Goal: Task Accomplishment & Management: Manage account settings

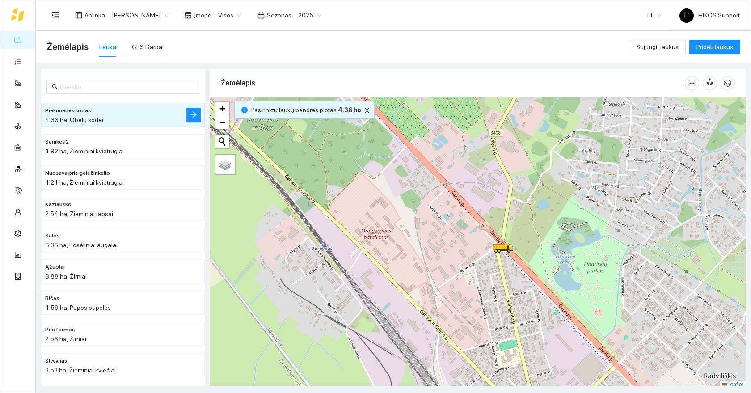
scroll to position [3, 0]
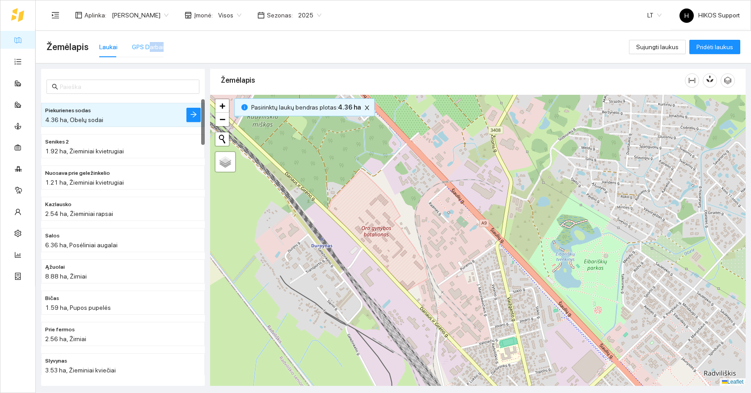
click at [145, 51] on div "GPS Darbai" at bounding box center [148, 47] width 32 height 21
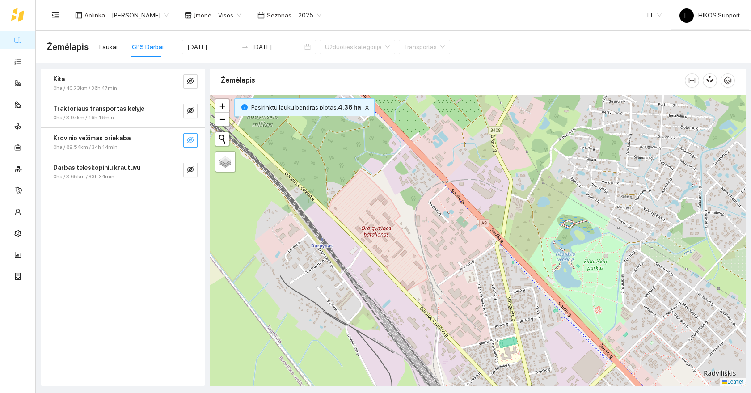
click at [193, 140] on icon "eye-invisible" at bounding box center [190, 139] width 7 height 7
click at [191, 116] on button "button" at bounding box center [190, 111] width 14 height 14
click at [170, 111] on icon "search" at bounding box center [173, 110] width 6 height 6
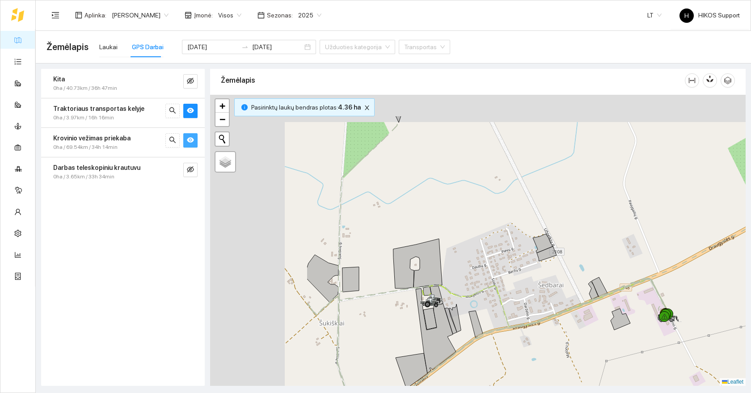
drag, startPoint x: 343, startPoint y: 229, endPoint x: 514, endPoint y: 300, distance: 185.1
click at [514, 300] on div at bounding box center [478, 240] width 536 height 291
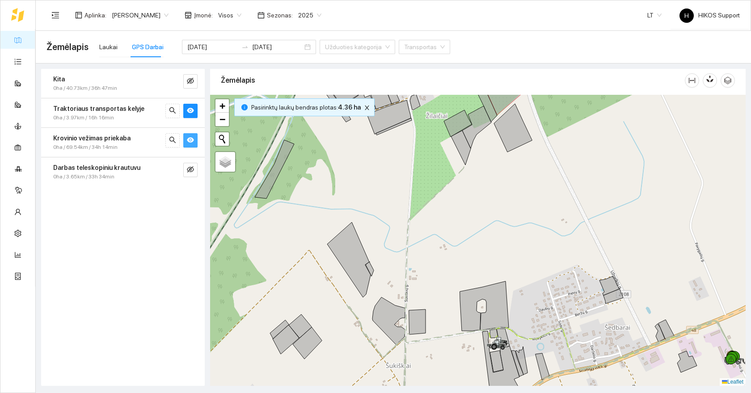
drag, startPoint x: 470, startPoint y: 196, endPoint x: 458, endPoint y: 254, distance: 59.5
click at [458, 254] on div at bounding box center [478, 240] width 536 height 291
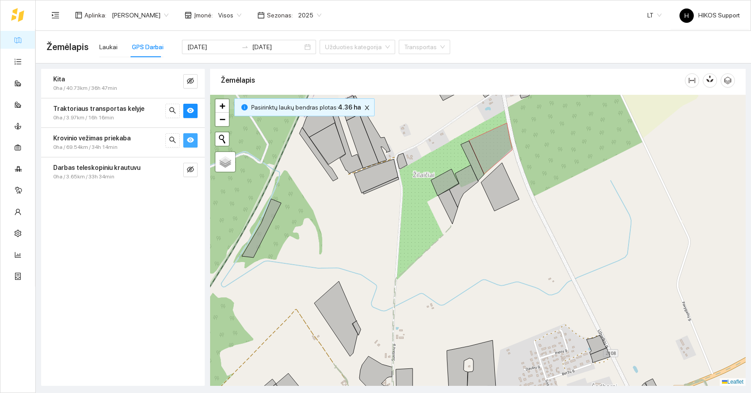
click at [469, 198] on div at bounding box center [478, 240] width 536 height 291
click at [469, 197] on div at bounding box center [478, 240] width 536 height 291
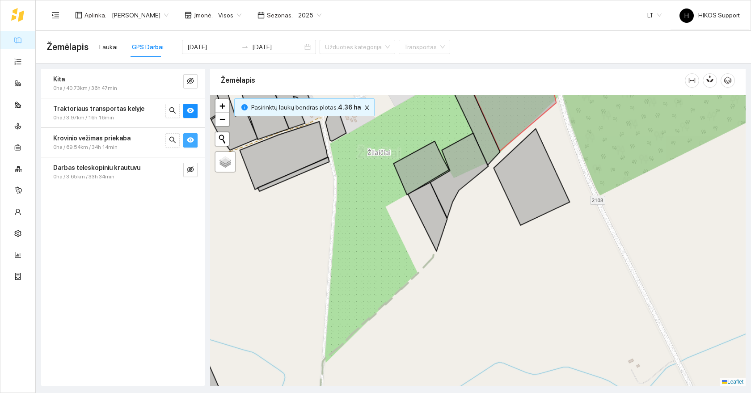
click at [480, 183] on div at bounding box center [478, 240] width 536 height 291
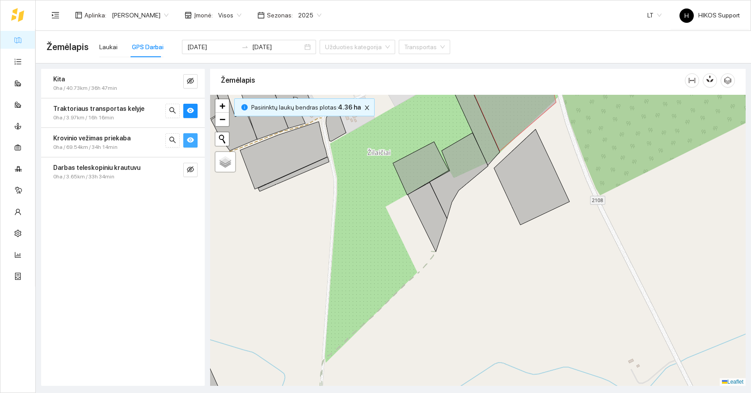
click at [480, 183] on div at bounding box center [478, 240] width 536 height 291
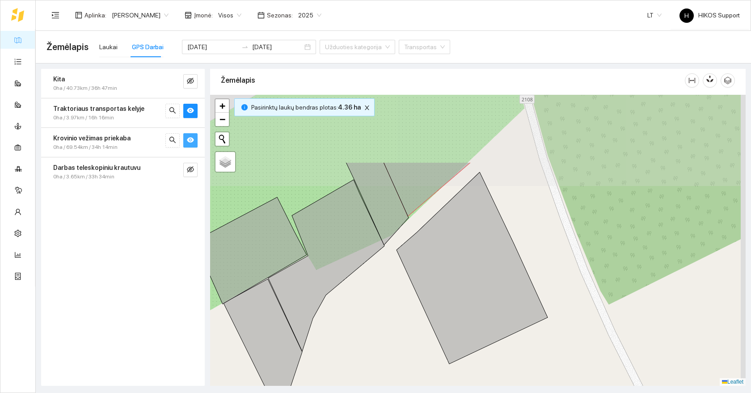
drag, startPoint x: 480, startPoint y: 183, endPoint x: 364, endPoint y: 285, distance: 154.7
click at [364, 285] on div at bounding box center [478, 240] width 536 height 291
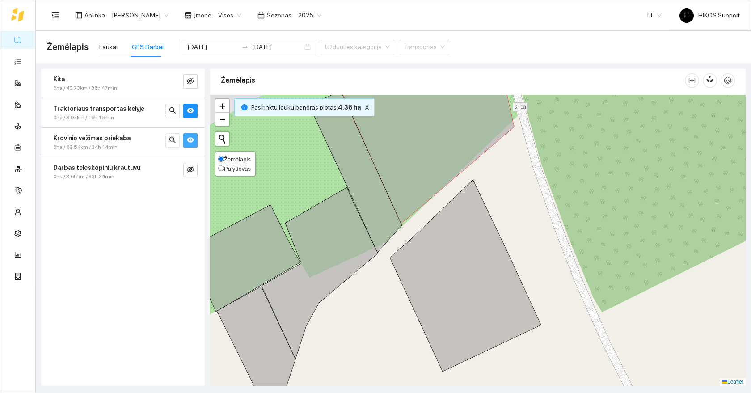
click at [235, 166] on span "Palydovas" at bounding box center [237, 168] width 27 height 7
click at [224, 166] on input "Palydovas" at bounding box center [221, 168] width 6 height 6
radio input "true"
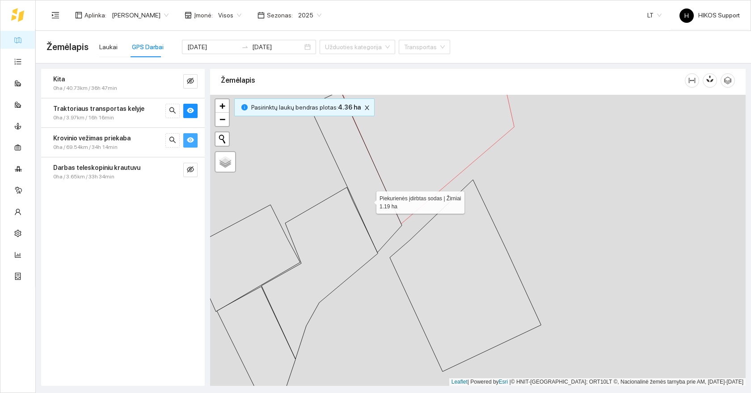
click at [369, 200] on icon at bounding box center [355, 172] width 93 height 162
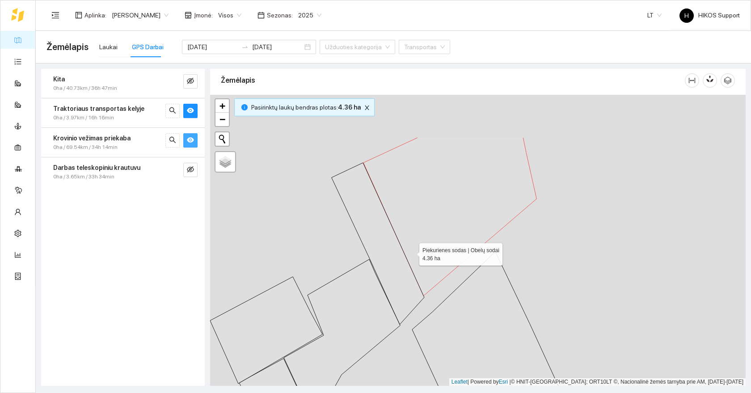
drag, startPoint x: 388, startPoint y: 178, endPoint x: 410, endPoint y: 250, distance: 75.1
click at [410, 250] on icon at bounding box center [450, 216] width 173 height 159
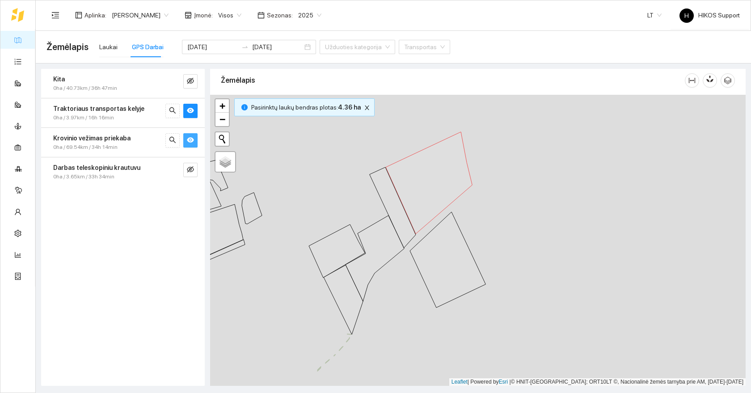
drag, startPoint x: 415, startPoint y: 285, endPoint x: 413, endPoint y: 238, distance: 46.6
click at [413, 238] on div at bounding box center [478, 240] width 536 height 291
click at [105, 47] on div "Laukai" at bounding box center [108, 47] width 18 height 10
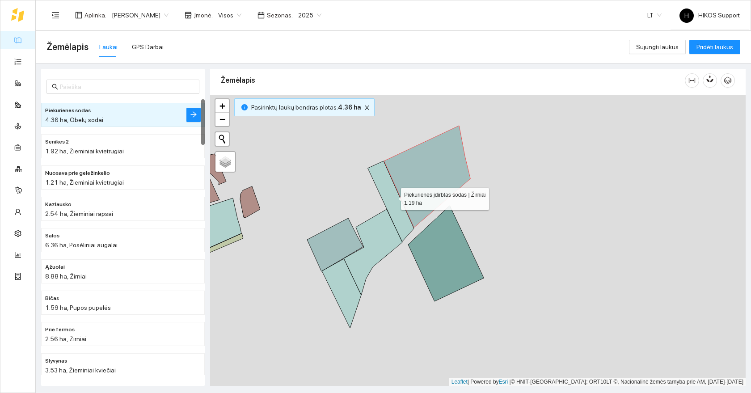
click at [387, 191] on icon at bounding box center [391, 201] width 46 height 81
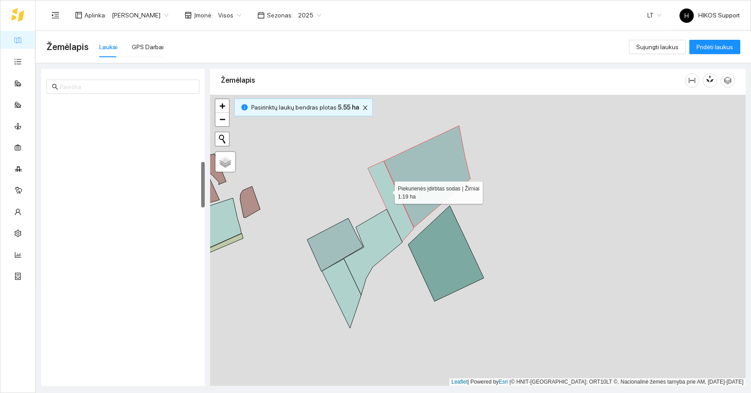
scroll to position [376, 0]
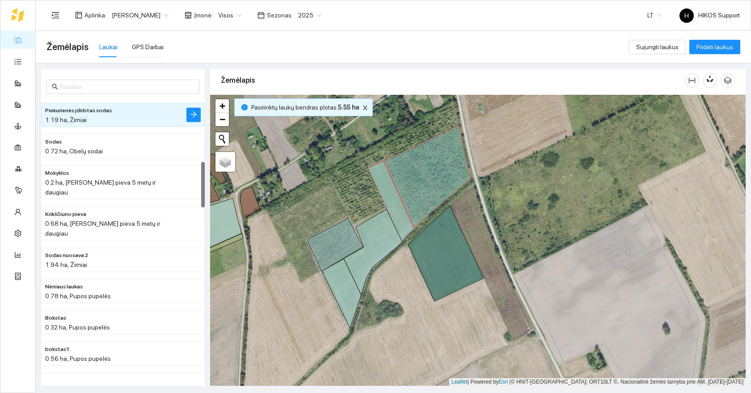
click at [407, 257] on div at bounding box center [478, 240] width 536 height 291
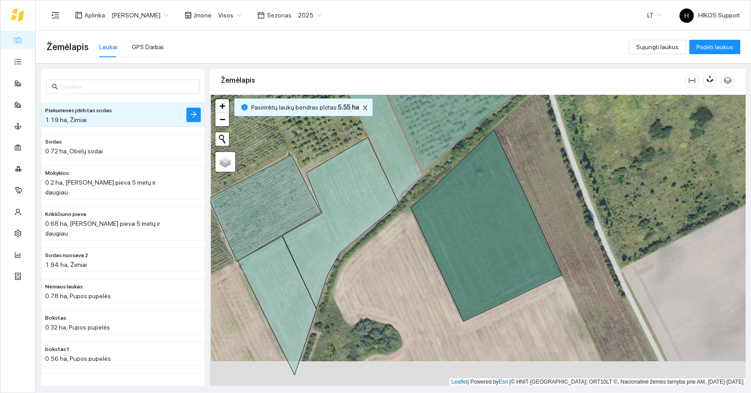
drag, startPoint x: 370, startPoint y: 297, endPoint x: 373, endPoint y: 271, distance: 25.1
click at [373, 271] on div at bounding box center [478, 240] width 536 height 291
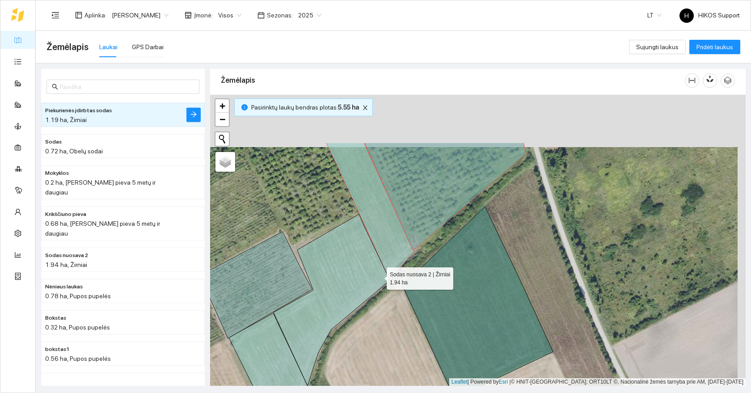
drag, startPoint x: 390, startPoint y: 194, endPoint x: 375, endPoint y: 281, distance: 88.6
click at [375, 281] on icon at bounding box center [332, 300] width 116 height 172
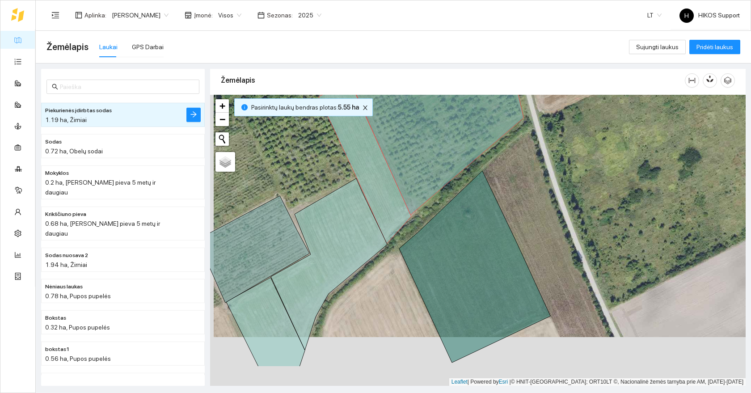
drag, startPoint x: 378, startPoint y: 335, endPoint x: 382, endPoint y: 277, distance: 57.8
click at [382, 277] on div at bounding box center [478, 240] width 536 height 291
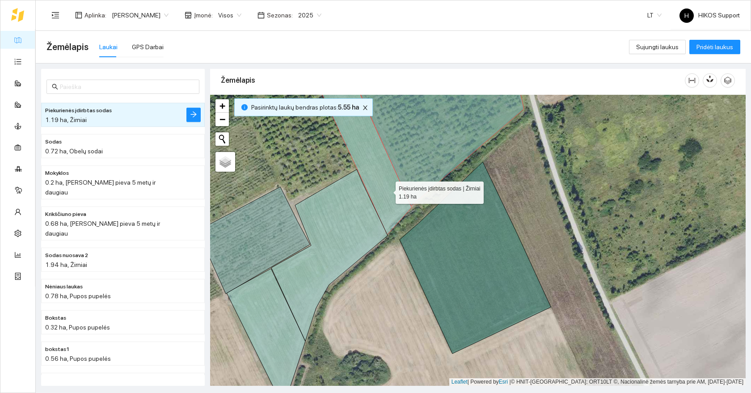
click at [388, 190] on icon at bounding box center [365, 154] width 93 height 162
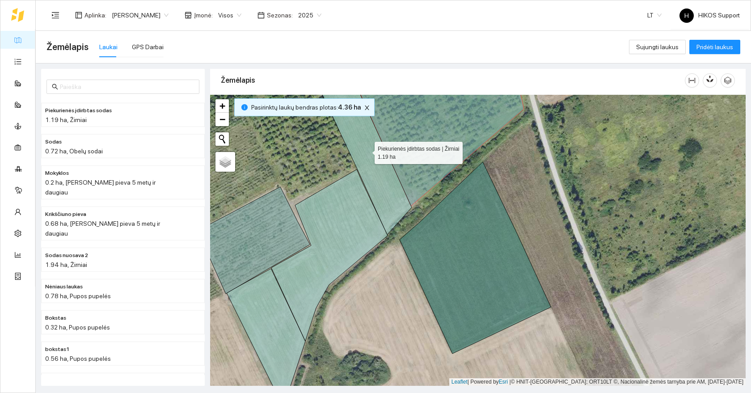
click at [388, 190] on icon at bounding box center [365, 154] width 93 height 162
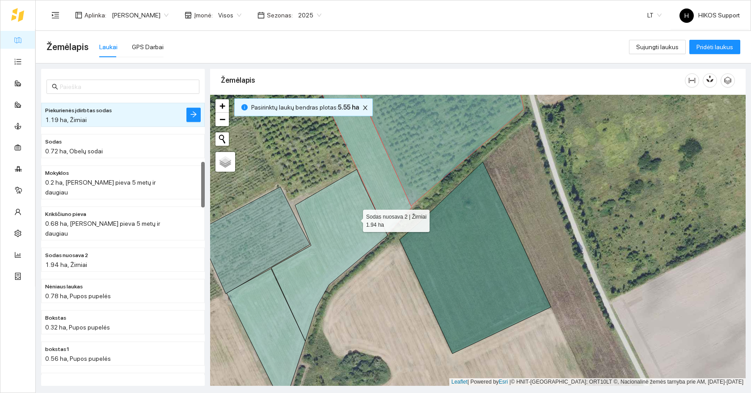
click at [351, 221] on icon at bounding box center [329, 256] width 116 height 172
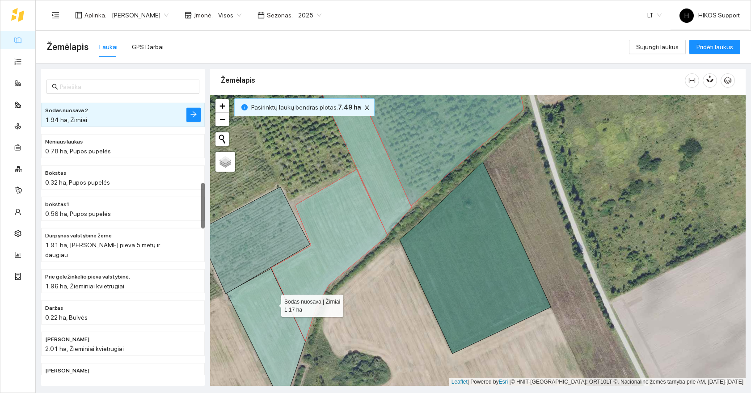
click at [273, 304] on icon at bounding box center [266, 338] width 79 height 139
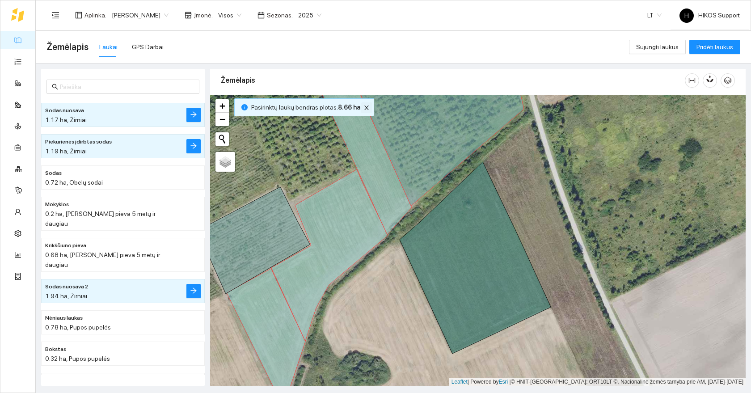
click at [364, 107] on icon "close" at bounding box center [367, 108] width 6 height 6
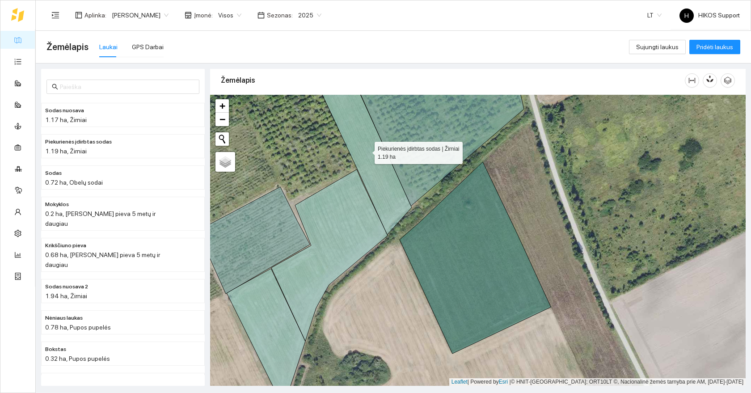
click at [360, 144] on icon at bounding box center [365, 154] width 93 height 162
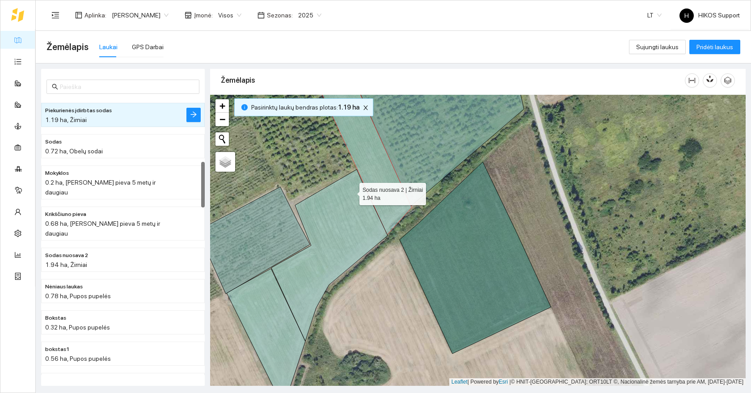
click at [349, 211] on icon at bounding box center [329, 256] width 116 height 172
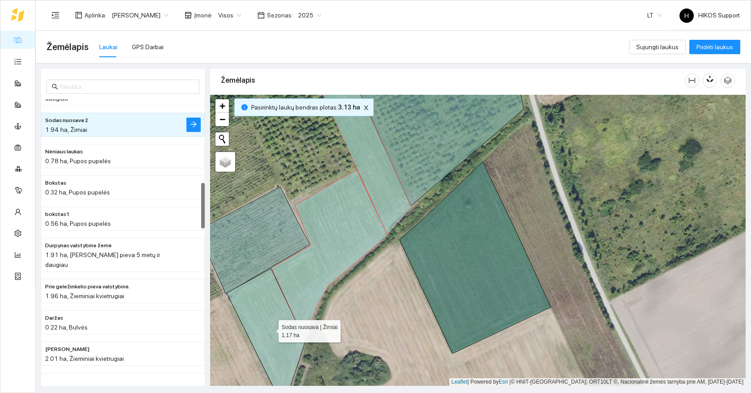
click at [267, 320] on icon at bounding box center [266, 338] width 79 height 139
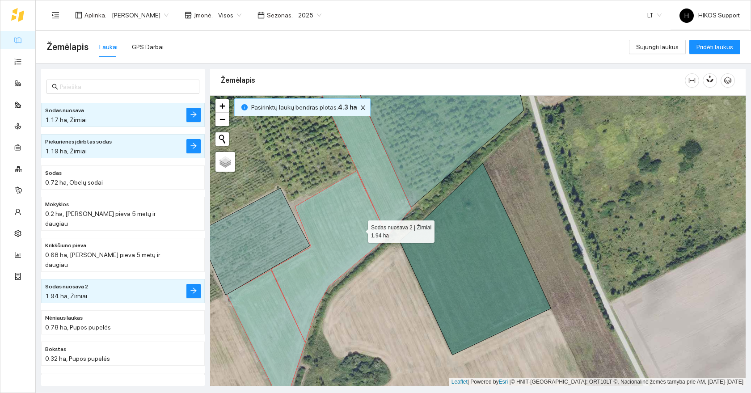
drag, startPoint x: 360, startPoint y: 227, endPoint x: 364, endPoint y: 291, distance: 64.1
click at [364, 291] on icon at bounding box center [329, 257] width 116 height 172
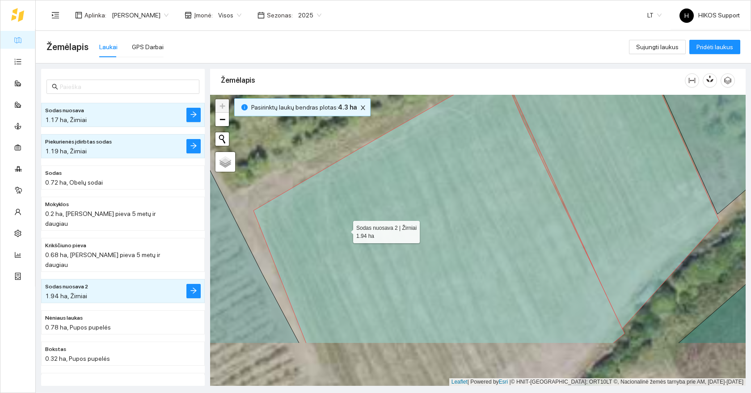
drag, startPoint x: 335, startPoint y: 310, endPoint x: 354, endPoint y: 222, distance: 90.2
click at [354, 222] on icon at bounding box center [439, 206] width 371 height 276
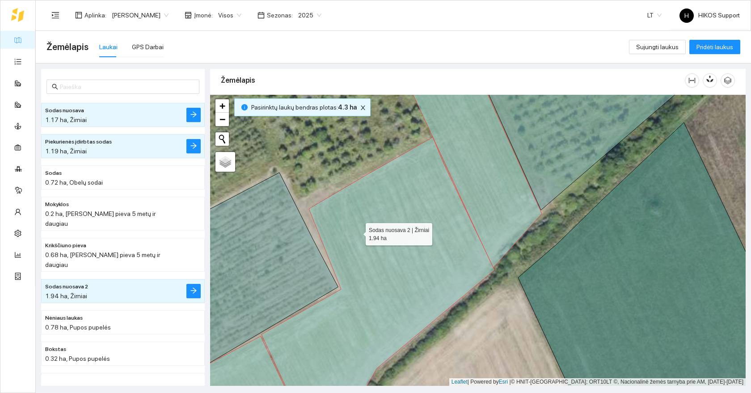
click at [360, 236] on icon at bounding box center [378, 276] width 233 height 278
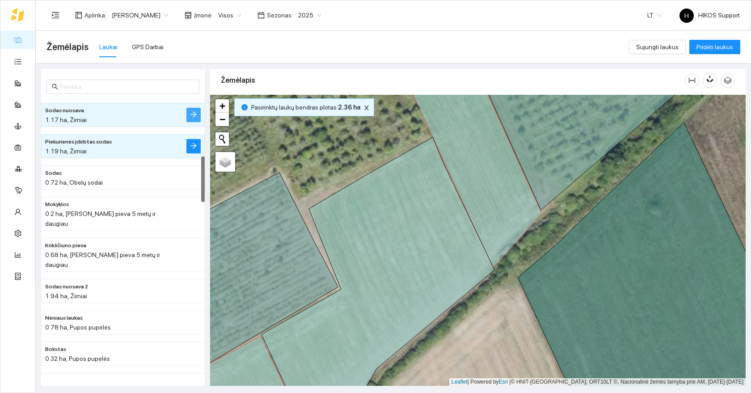
click at [196, 114] on icon "arrow-right" at bounding box center [193, 114] width 7 height 7
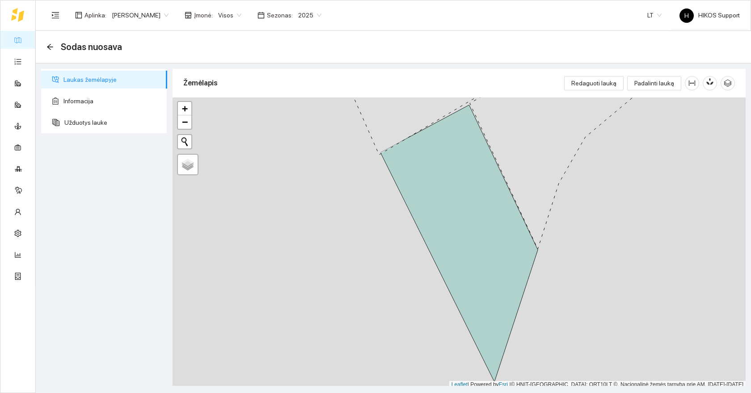
click at [48, 41] on div "Sodas nuosava" at bounding box center [87, 47] width 81 height 14
click at [48, 44] on icon "arrow-left" at bounding box center [50, 46] width 7 height 7
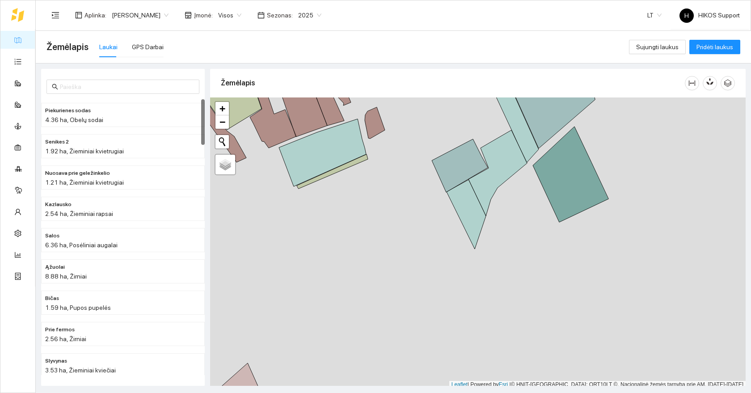
scroll to position [3, 0]
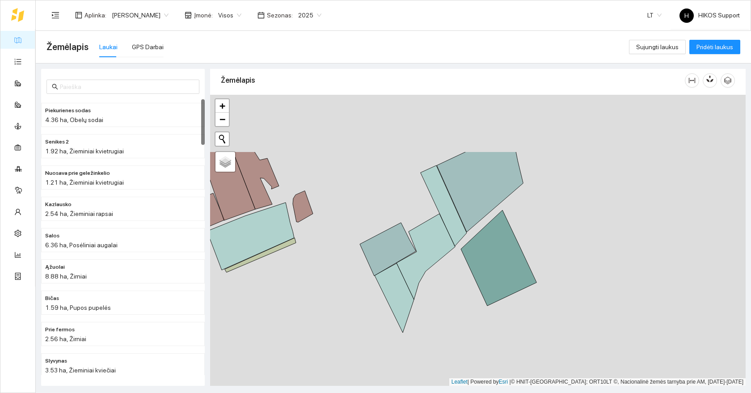
drag, startPoint x: 527, startPoint y: 180, endPoint x: 452, endPoint y: 270, distance: 117.4
click at [452, 270] on div at bounding box center [478, 240] width 536 height 291
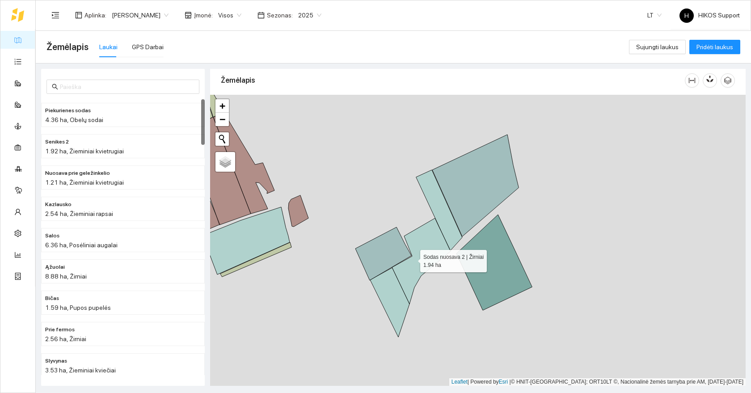
click at [412, 259] on icon at bounding box center [421, 261] width 59 height 86
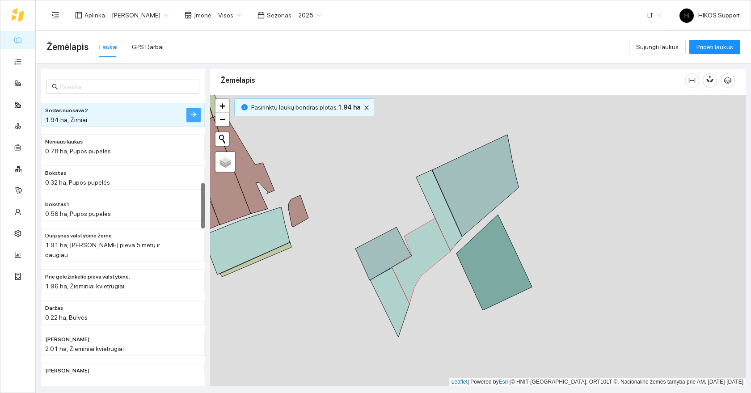
click at [187, 114] on button "button" at bounding box center [194, 115] width 14 height 14
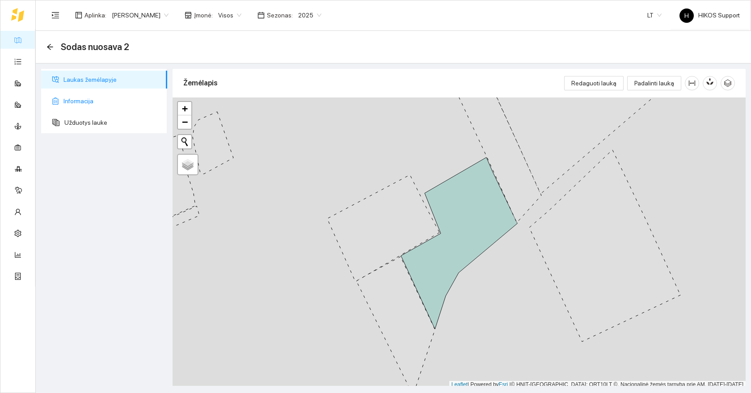
click at [78, 99] on span "Informacija" at bounding box center [112, 101] width 97 height 18
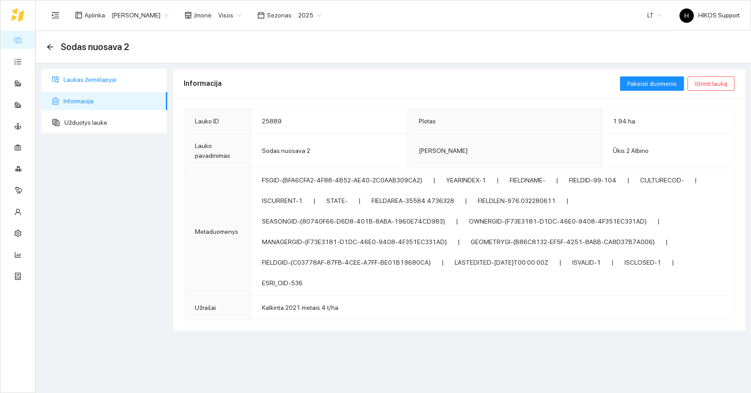
click at [90, 79] on span "Laukas žemėlapyje" at bounding box center [112, 80] width 97 height 18
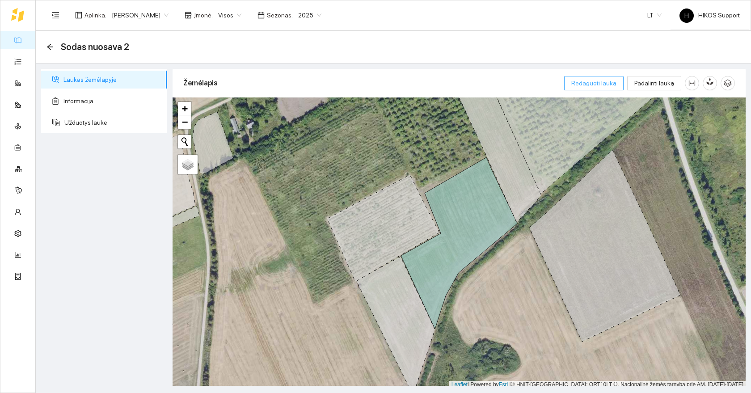
click at [593, 82] on span "Redaguoti lauką" at bounding box center [594, 83] width 45 height 10
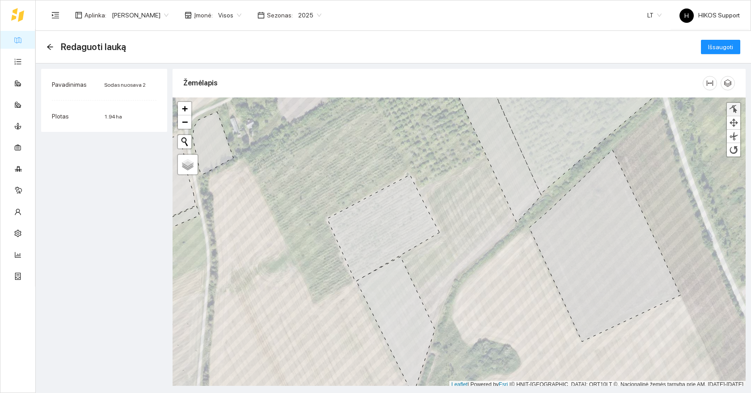
click at [738, 110] on div at bounding box center [733, 109] width 9 height 8
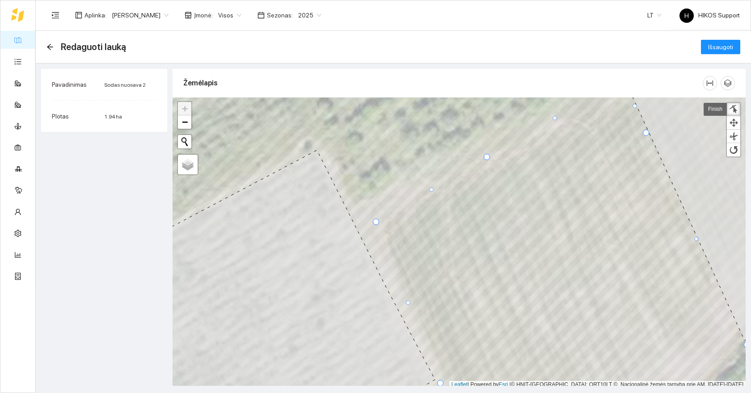
scroll to position [3, 0]
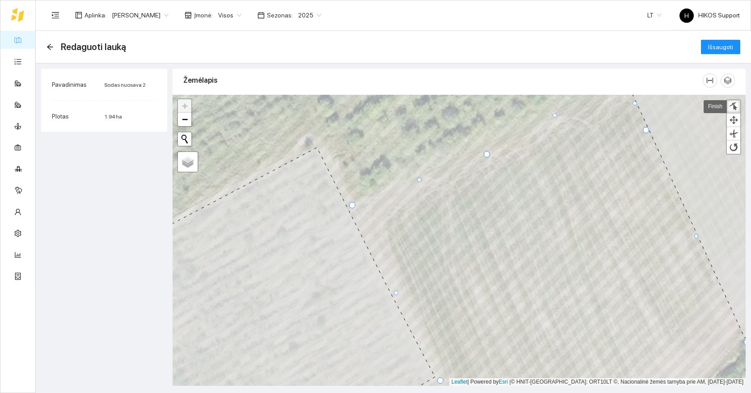
drag, startPoint x: 377, startPoint y: 221, endPoint x: 352, endPoint y: 207, distance: 28.1
click at [352, 207] on div at bounding box center [352, 205] width 6 height 6
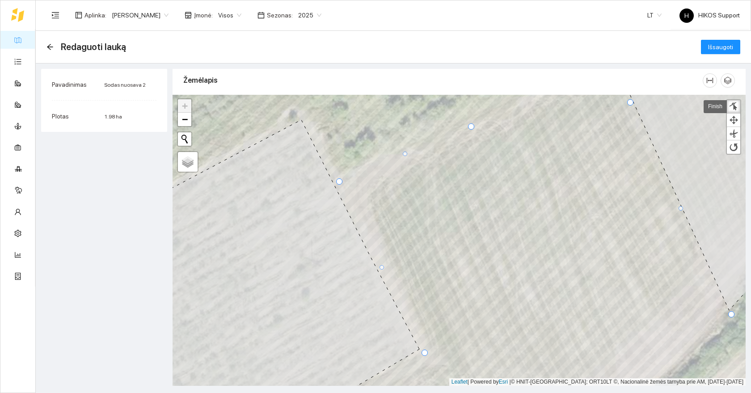
drag, startPoint x: 338, startPoint y: 176, endPoint x: 341, endPoint y: 180, distance: 5.5
click at [341, 180] on div at bounding box center [339, 181] width 6 height 6
drag, startPoint x: 470, startPoint y: 126, endPoint x: 466, endPoint y: 119, distance: 7.7
click at [466, 119] on div at bounding box center [466, 120] width 6 height 6
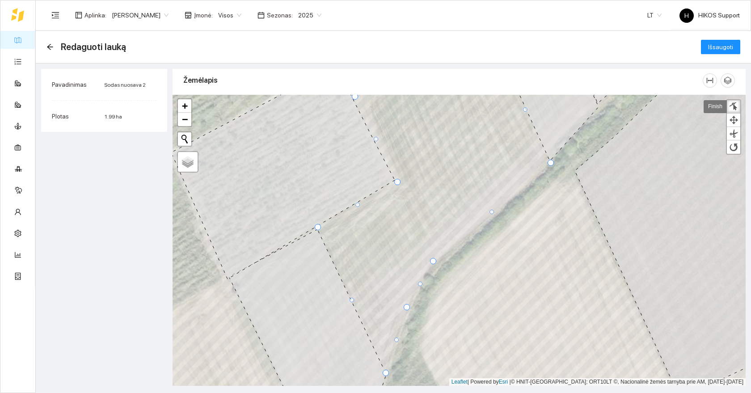
click at [716, 108] on link "Finish" at bounding box center [715, 106] width 23 height 13
click at [724, 50] on span "Išsaugoti" at bounding box center [720, 47] width 25 height 10
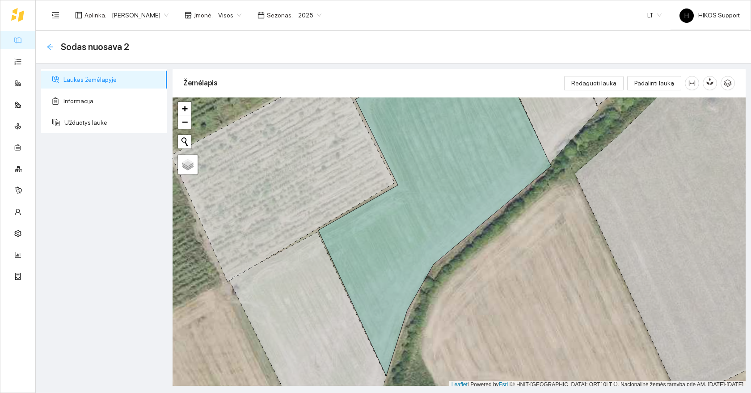
click at [52, 45] on icon "arrow-left" at bounding box center [50, 46] width 7 height 7
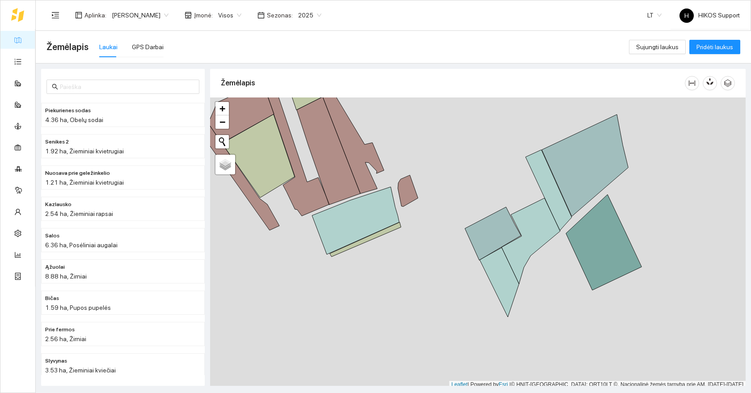
scroll to position [3, 0]
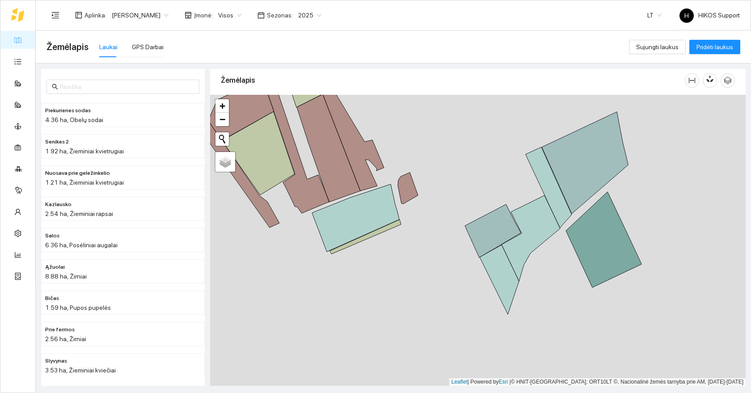
drag, startPoint x: 435, startPoint y: 167, endPoint x: 394, endPoint y: 241, distance: 83.7
click at [394, 241] on div at bounding box center [478, 240] width 536 height 291
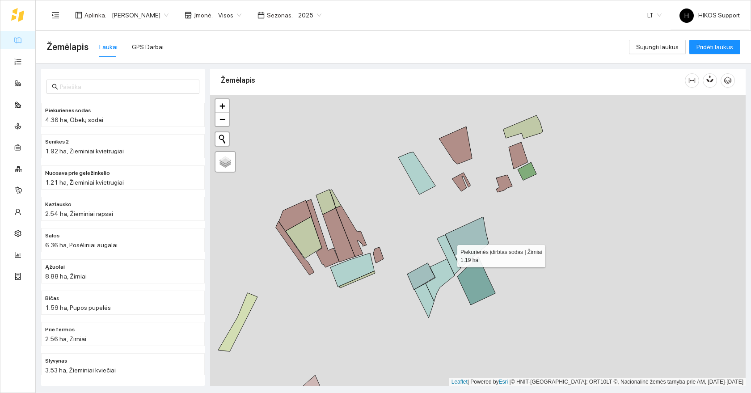
click at [452, 264] on icon at bounding box center [448, 255] width 23 height 40
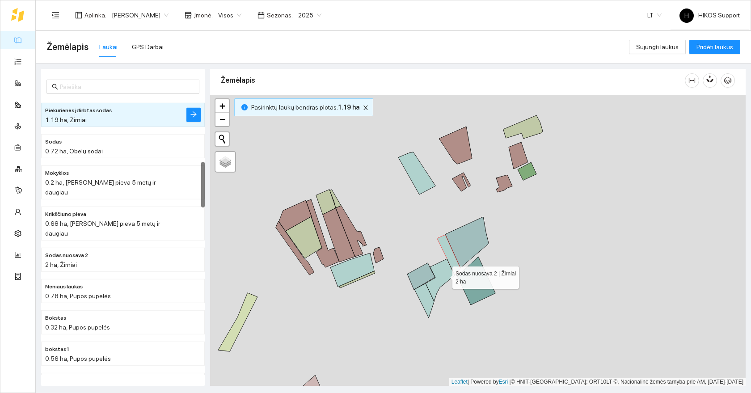
click at [445, 276] on icon at bounding box center [440, 280] width 29 height 42
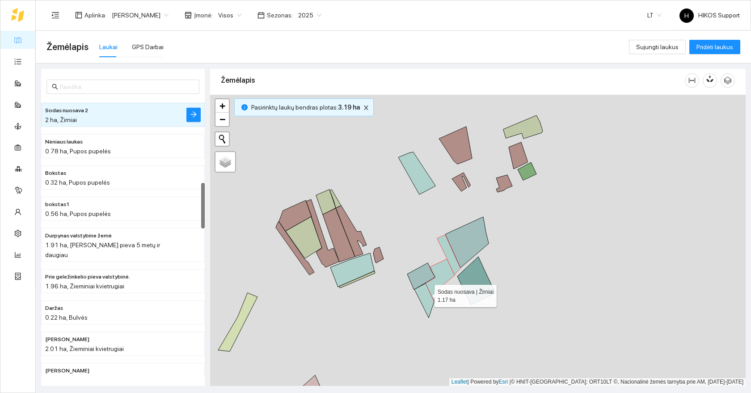
click at [425, 295] on icon at bounding box center [425, 301] width 20 height 34
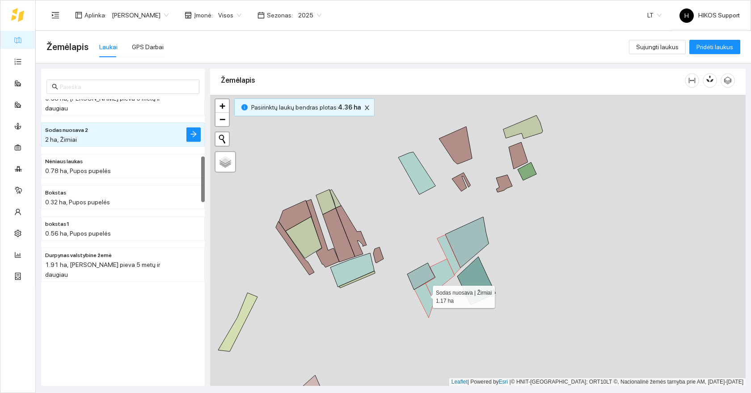
scroll to position [344, 0]
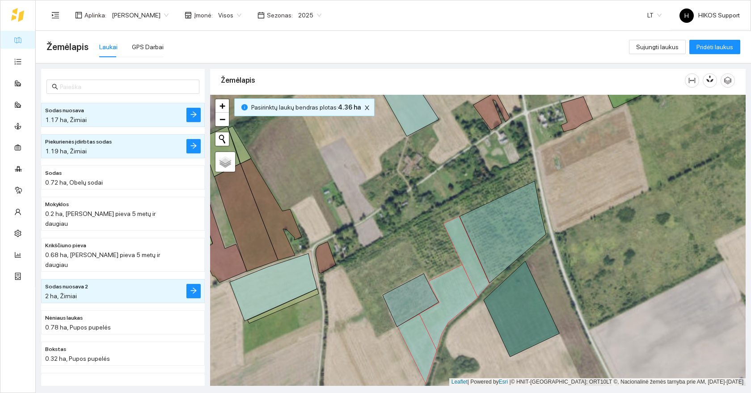
click at [296, 280] on icon at bounding box center [273, 288] width 87 height 68
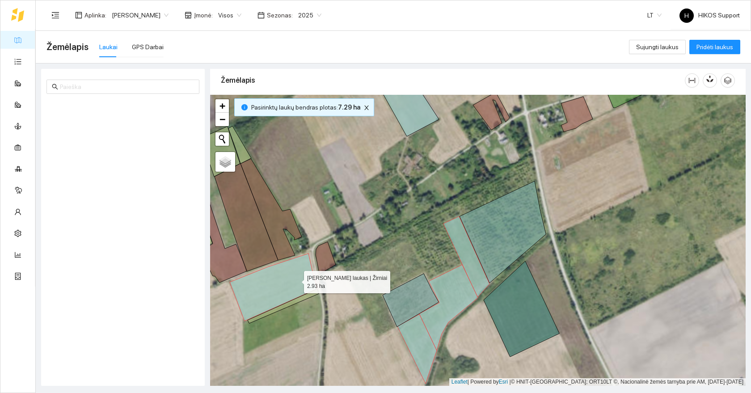
scroll to position [1220, 0]
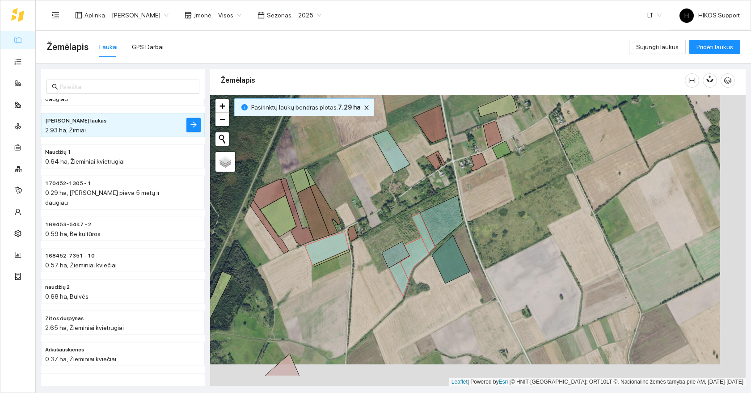
drag, startPoint x: 325, startPoint y: 338, endPoint x: 368, endPoint y: 298, distance: 58.5
click at [368, 298] on div at bounding box center [478, 240] width 536 height 291
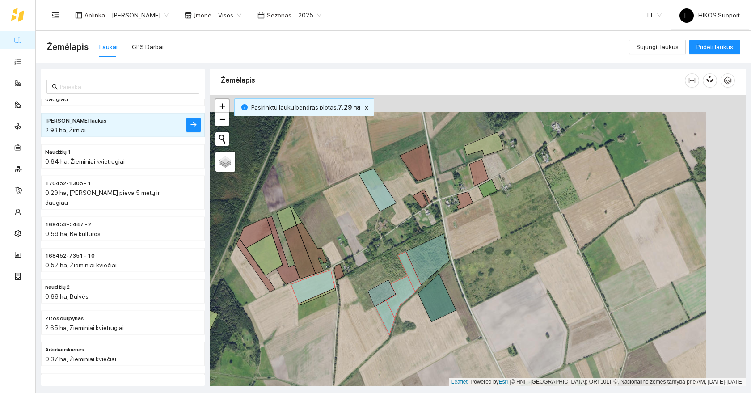
drag, startPoint x: 371, startPoint y: 256, endPoint x: 359, endPoint y: 281, distance: 27.6
click at [359, 280] on div at bounding box center [478, 240] width 536 height 291
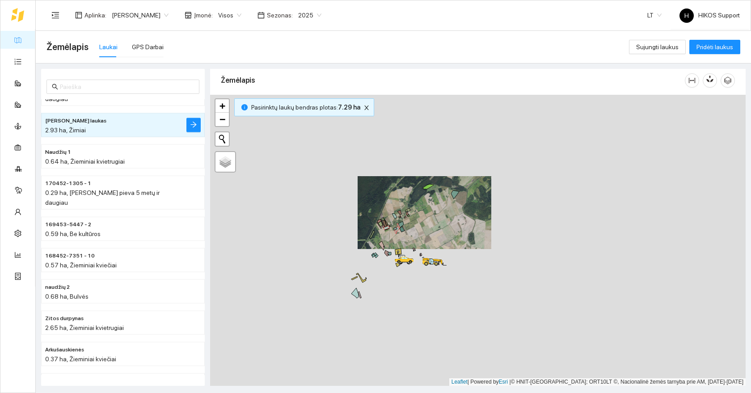
drag, startPoint x: 586, startPoint y: 230, endPoint x: 481, endPoint y: 233, distance: 105.6
click at [482, 233] on div at bounding box center [478, 240] width 536 height 291
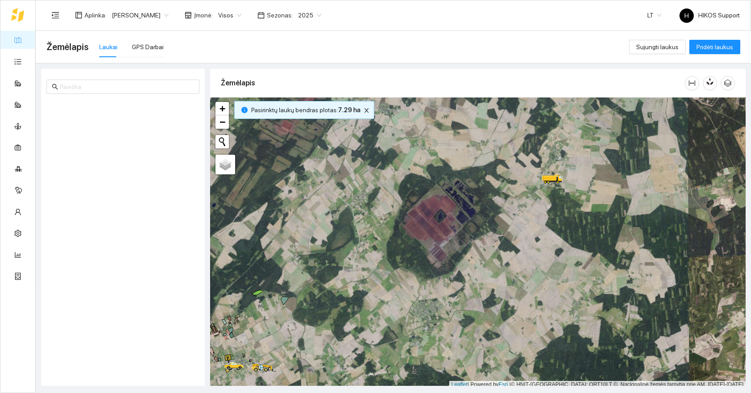
scroll to position [3, 0]
